Goal: Transaction & Acquisition: Download file/media

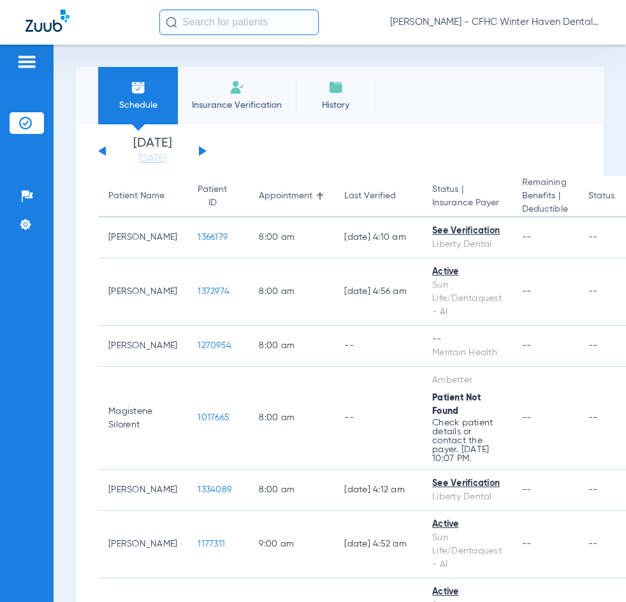
click at [420, 71] on div "Schedule Insurance Verification History Last Appt. Sync Time: [DATE] - 11:56 AM" at bounding box center [340, 95] width 528 height 57
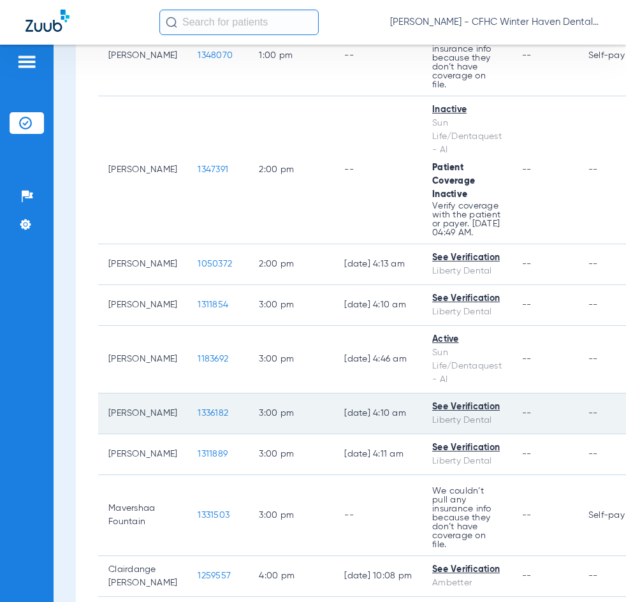
scroll to position [1339, 0]
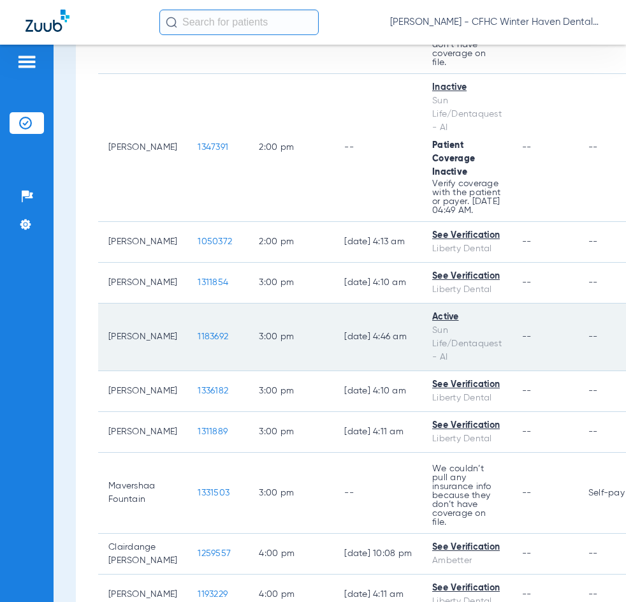
click at [198, 341] on span "1183692" at bounding box center [213, 336] width 31 height 9
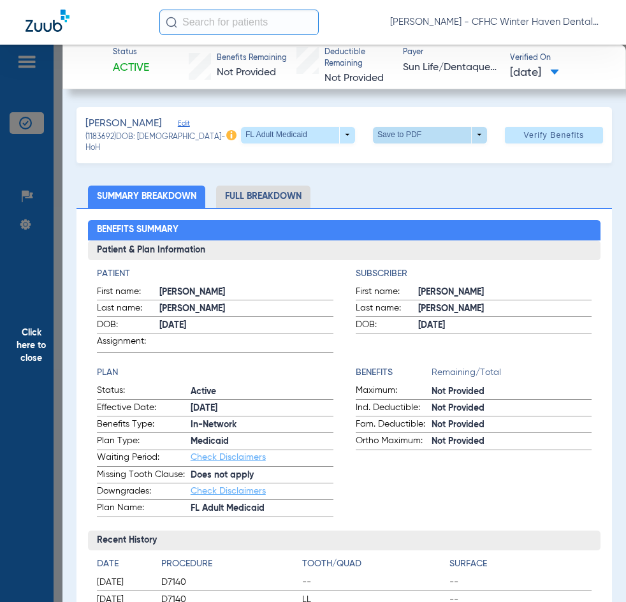
click at [387, 136] on span at bounding box center [430, 135] width 114 height 17
drag, startPoint x: 431, startPoint y: 165, endPoint x: 429, endPoint y: 159, distance: 6.9
click at [430, 161] on span "Save to PDF" at bounding box center [425, 162] width 50 height 9
click at [32, 346] on span "Click here to close" at bounding box center [31, 346] width 62 height 602
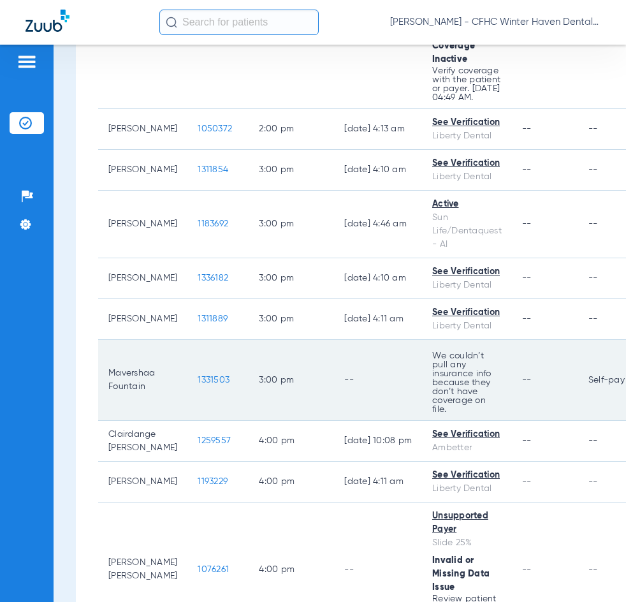
scroll to position [1467, 0]
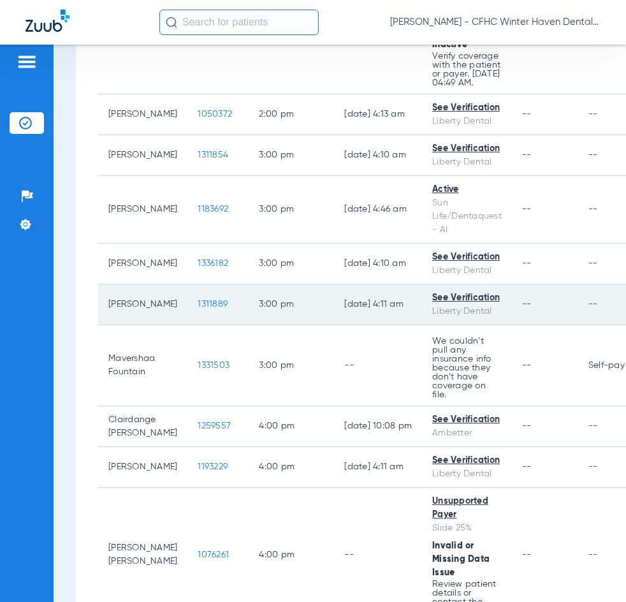
click at [198, 309] on span "1311889" at bounding box center [213, 304] width 30 height 9
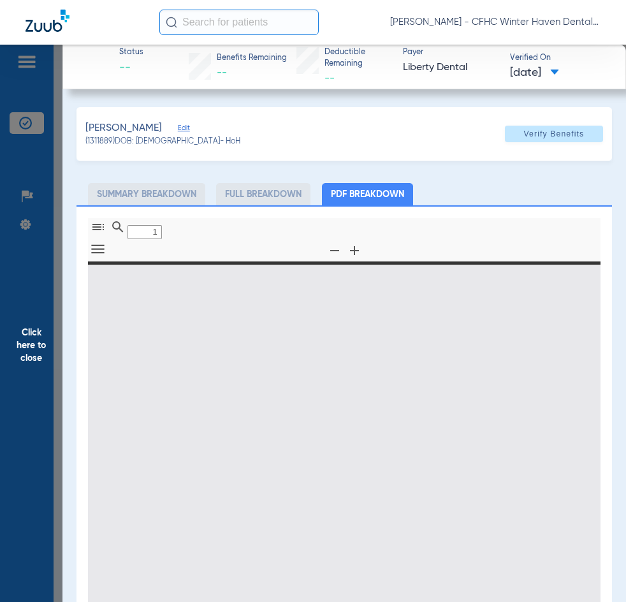
type input "0"
select select "page-width"
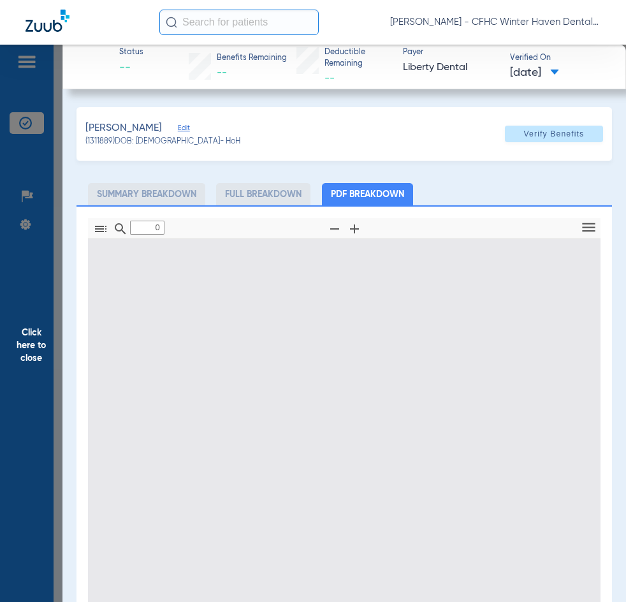
type input "1"
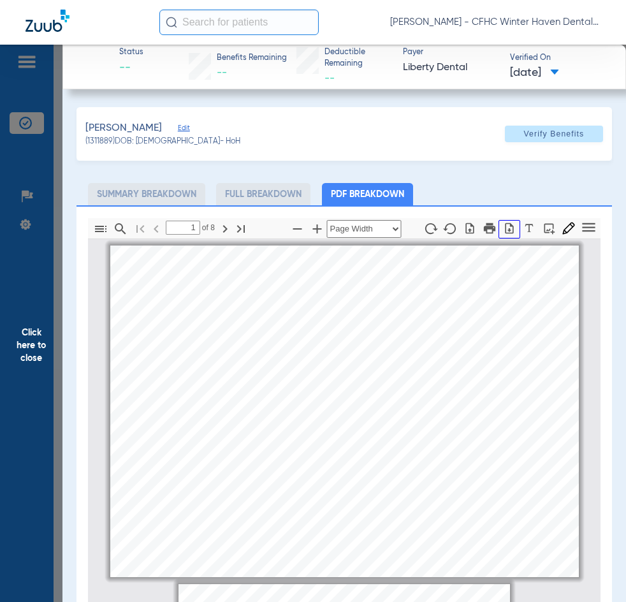
click at [503, 229] on icon "button" at bounding box center [509, 228] width 13 height 13
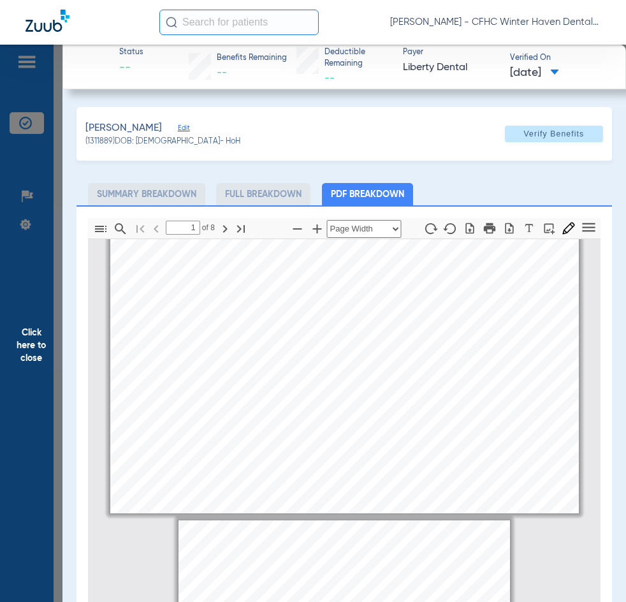
click at [29, 334] on span "Click here to close" at bounding box center [31, 346] width 62 height 602
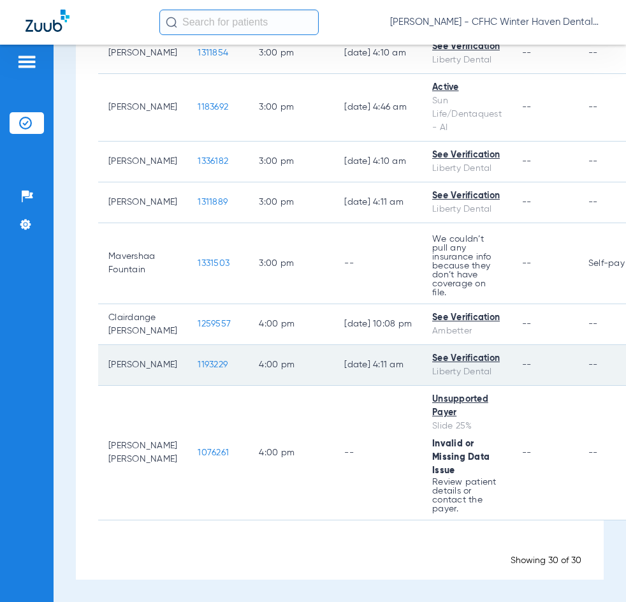
scroll to position [1582, 0]
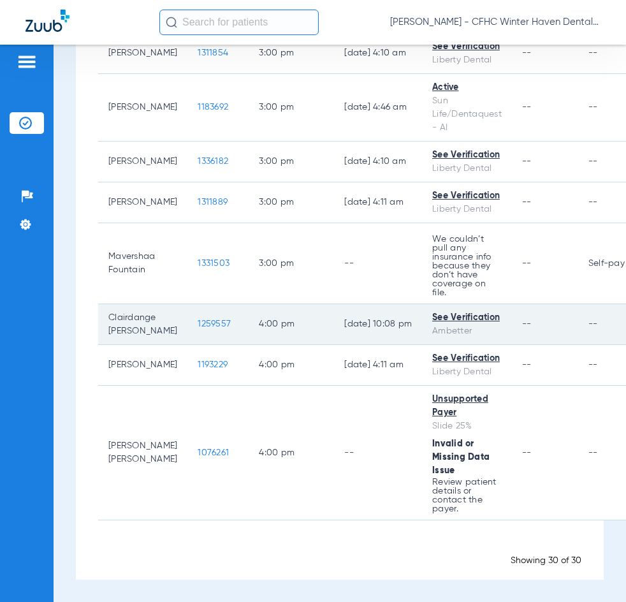
click at [198, 323] on span "1259557" at bounding box center [214, 324] width 33 height 9
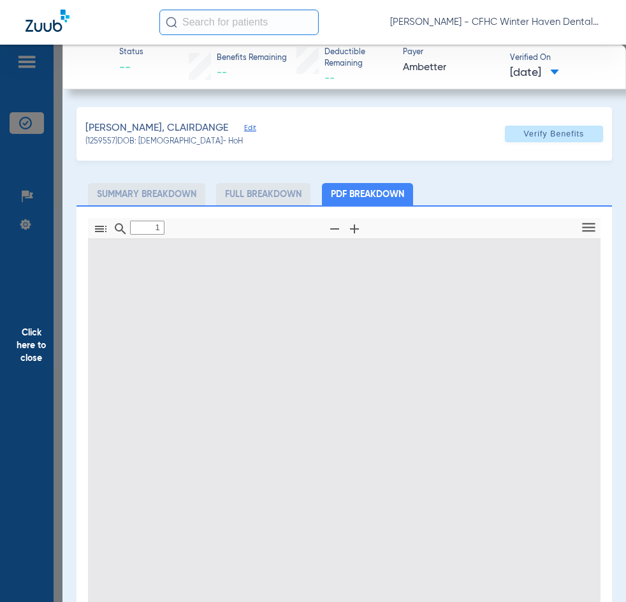
type input "0"
select select "page-width"
type input "1"
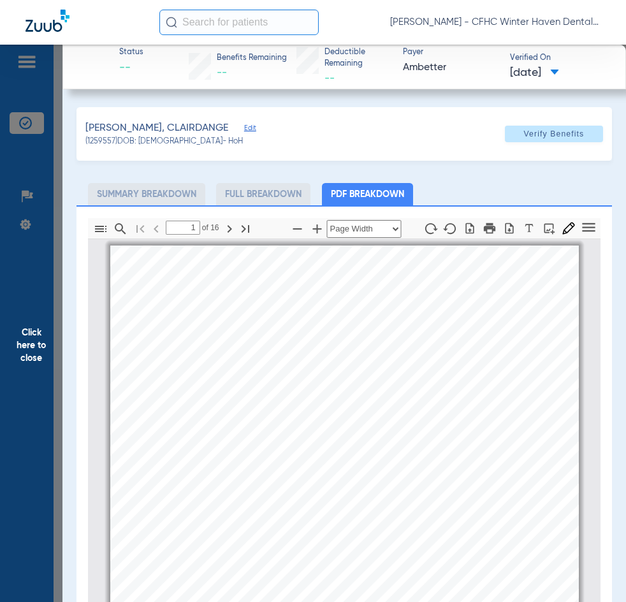
scroll to position [6, 0]
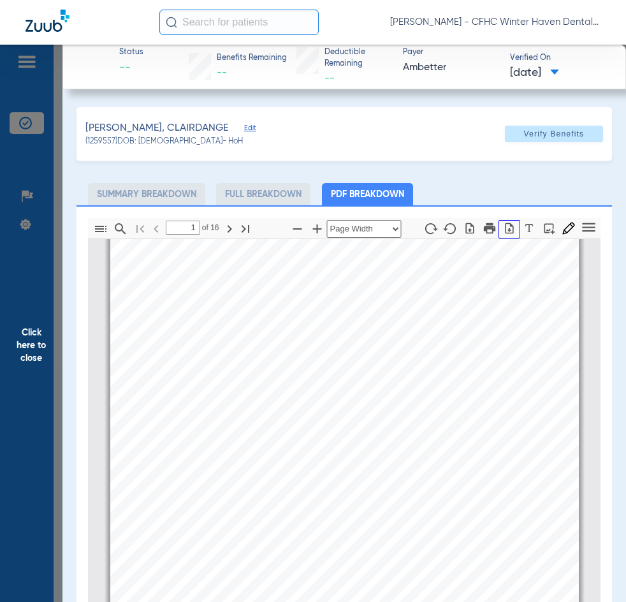
click at [501, 233] on button "button" at bounding box center [510, 229] width 22 height 18
